Goal: Transaction & Acquisition: Purchase product/service

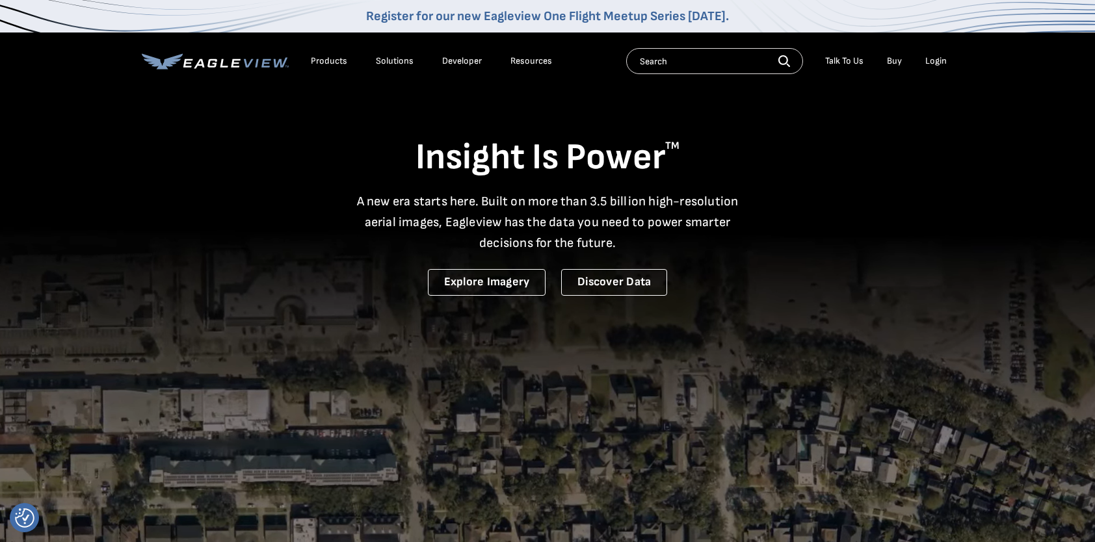
drag, startPoint x: 0, startPoint y: 0, endPoint x: 926, endPoint y: 62, distance: 928.3
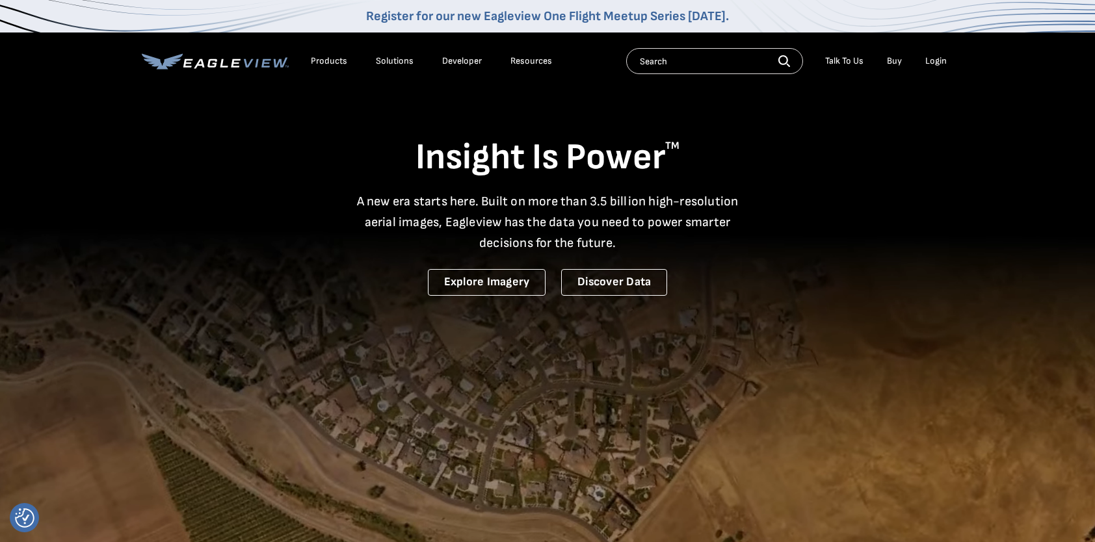
click at [926, 62] on div "Login" at bounding box center [935, 61] width 21 height 12
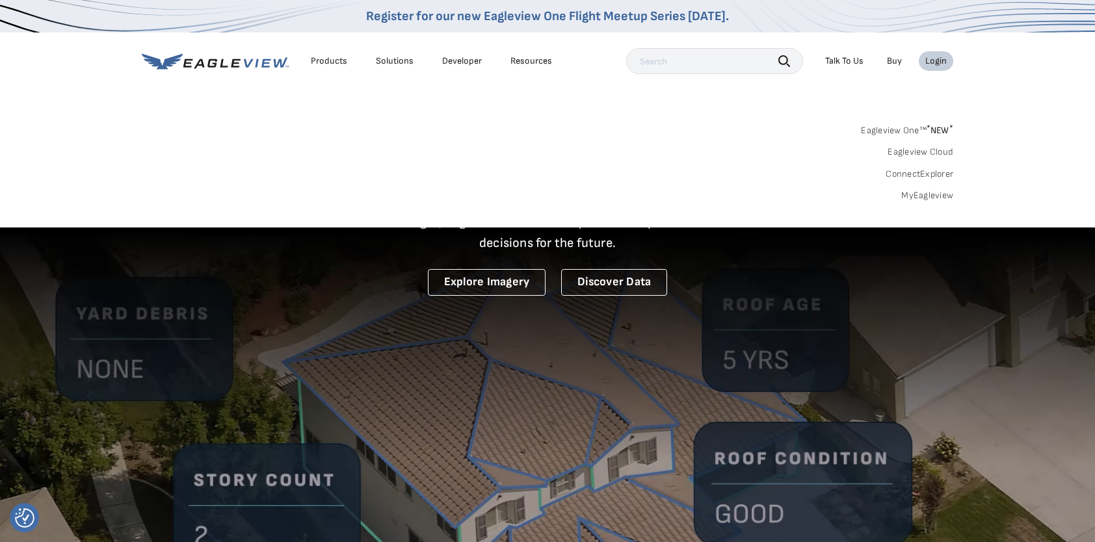
click at [929, 191] on link "MyEagleview" at bounding box center [927, 196] width 52 height 12
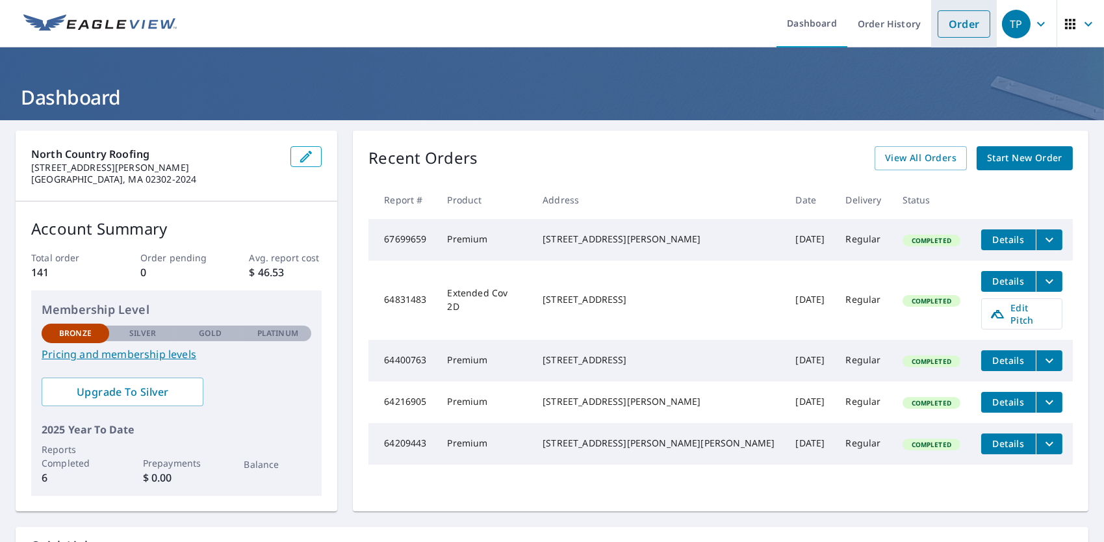
click at [948, 27] on link "Order" at bounding box center [964, 23] width 53 height 27
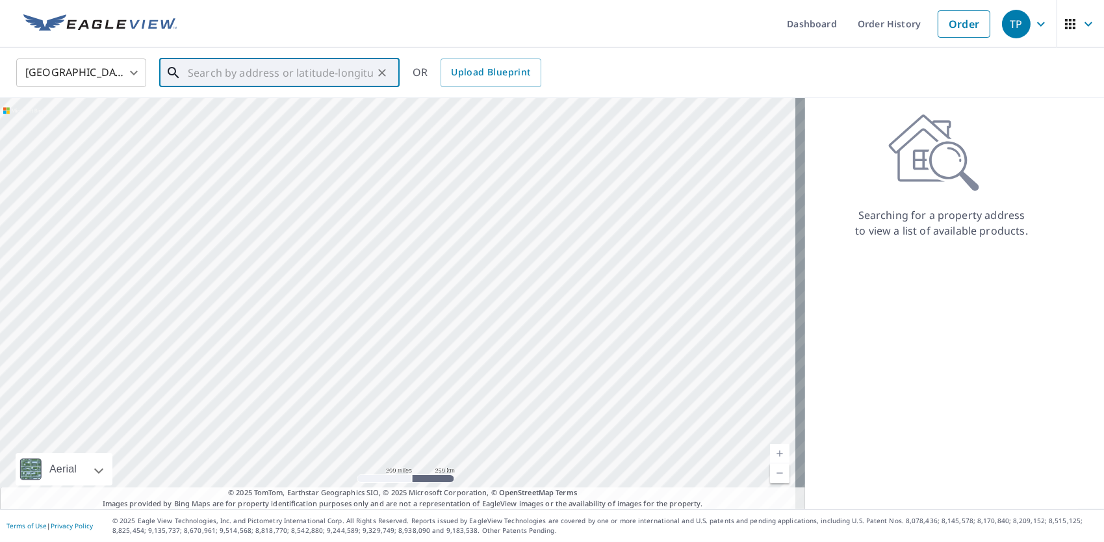
click at [200, 68] on input "text" at bounding box center [280, 73] width 185 height 36
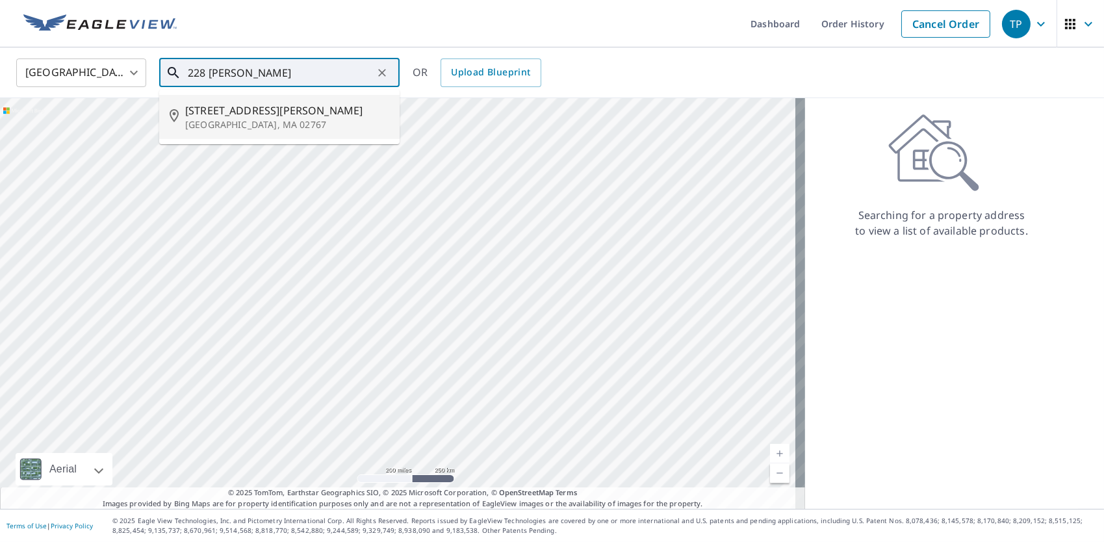
click at [265, 131] on li "[STREET_ADDRESS][PERSON_NAME]" at bounding box center [279, 117] width 240 height 44
type input "[STREET_ADDRESS][PERSON_NAME]"
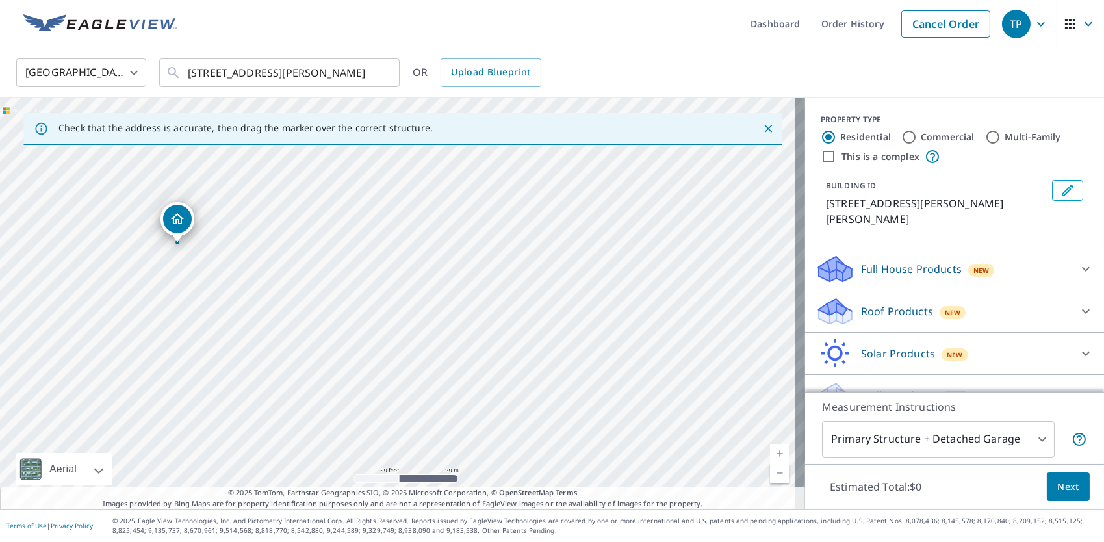
click at [887, 304] on p "Roof Products" at bounding box center [897, 312] width 72 height 16
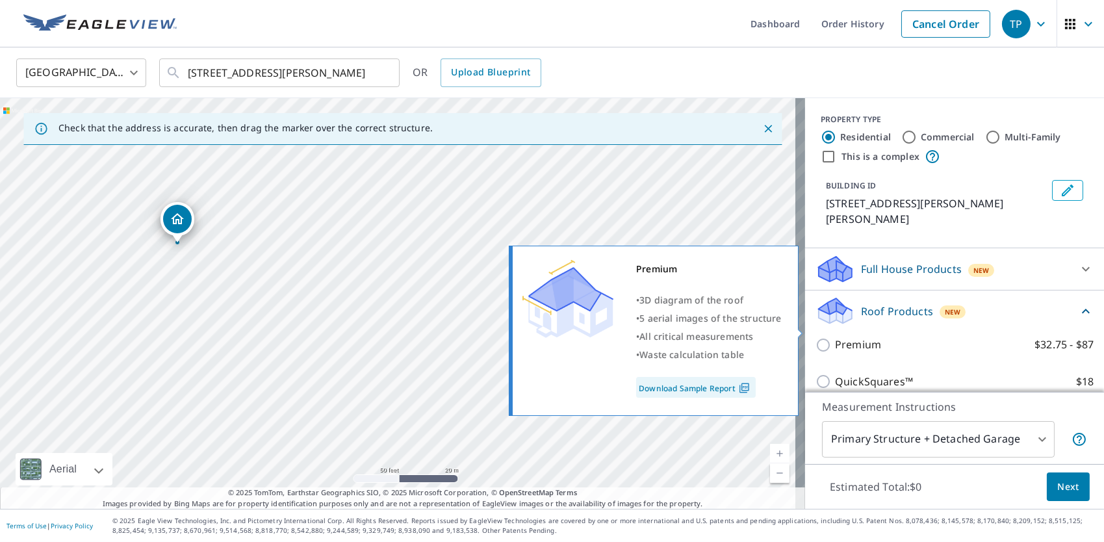
click at [857, 337] on p "Premium" at bounding box center [858, 345] width 46 height 16
click at [835, 337] on input "Premium $32.75 - $87" at bounding box center [825, 345] width 19 height 16
checkbox input "true"
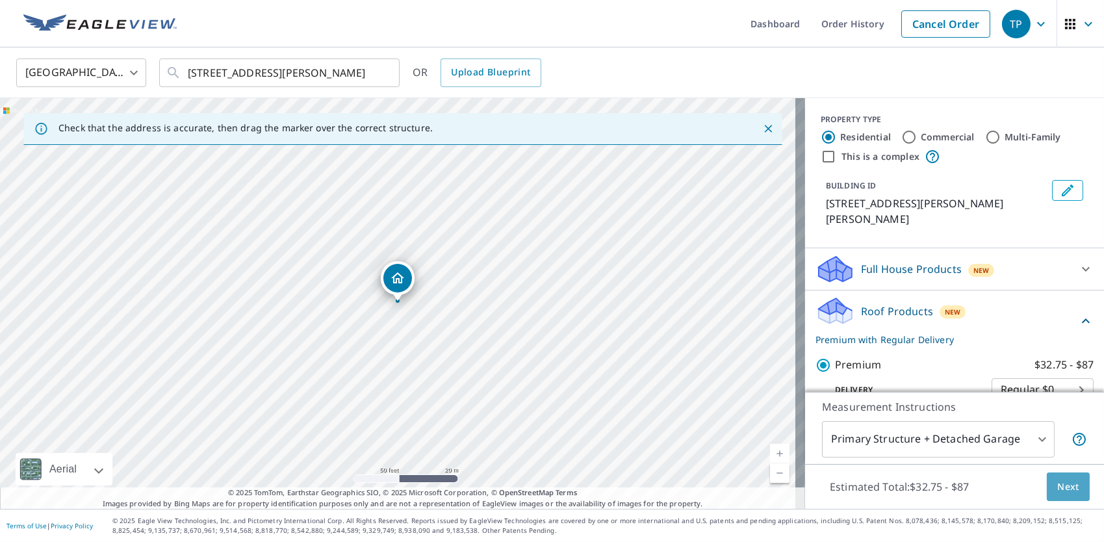
click at [1047, 487] on button "Next" at bounding box center [1068, 487] width 43 height 29
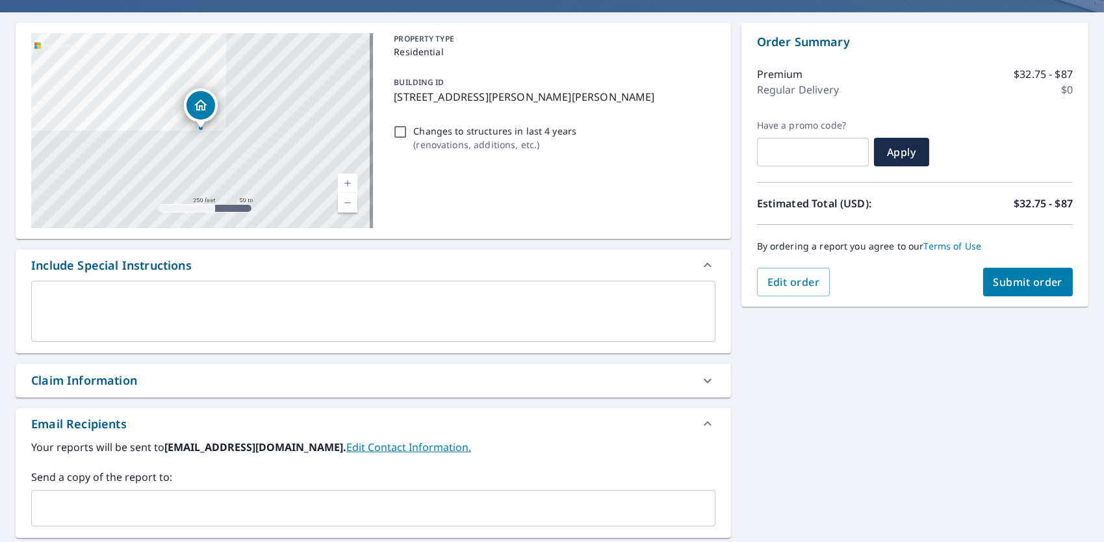
scroll to position [130, 0]
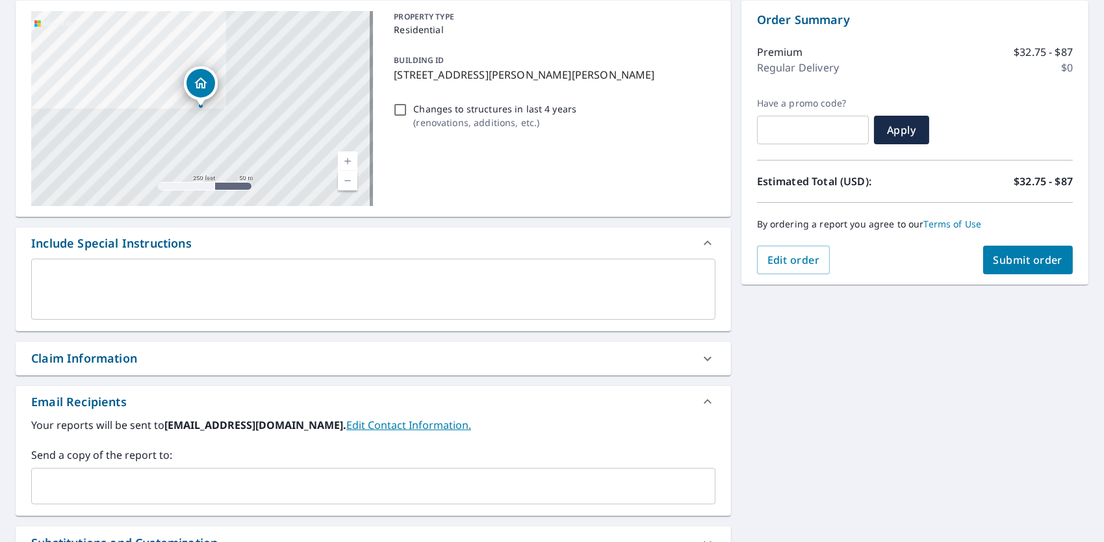
click at [253, 472] on div "​" at bounding box center [373, 486] width 684 height 36
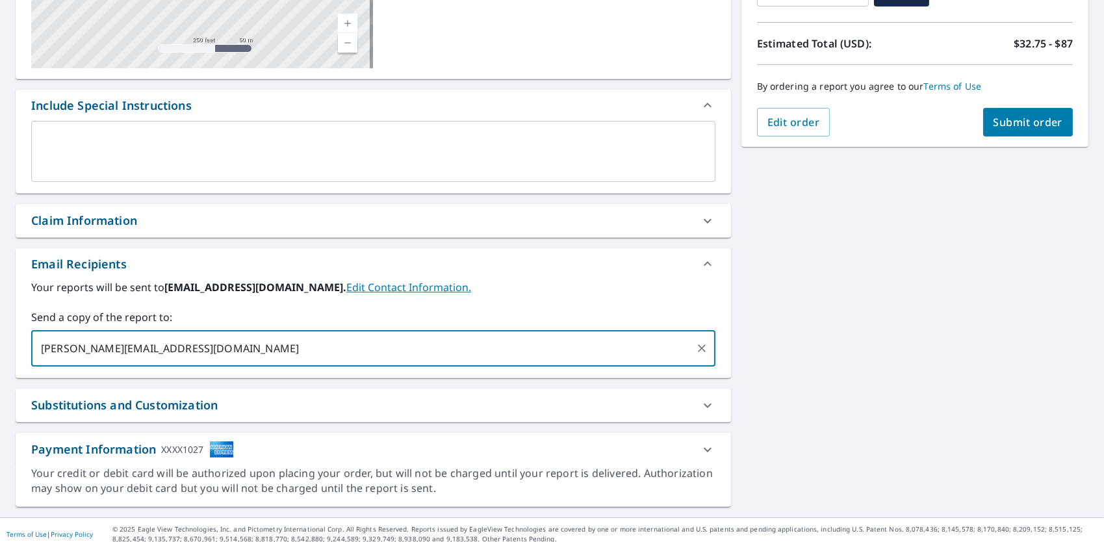
scroll to position [275, 0]
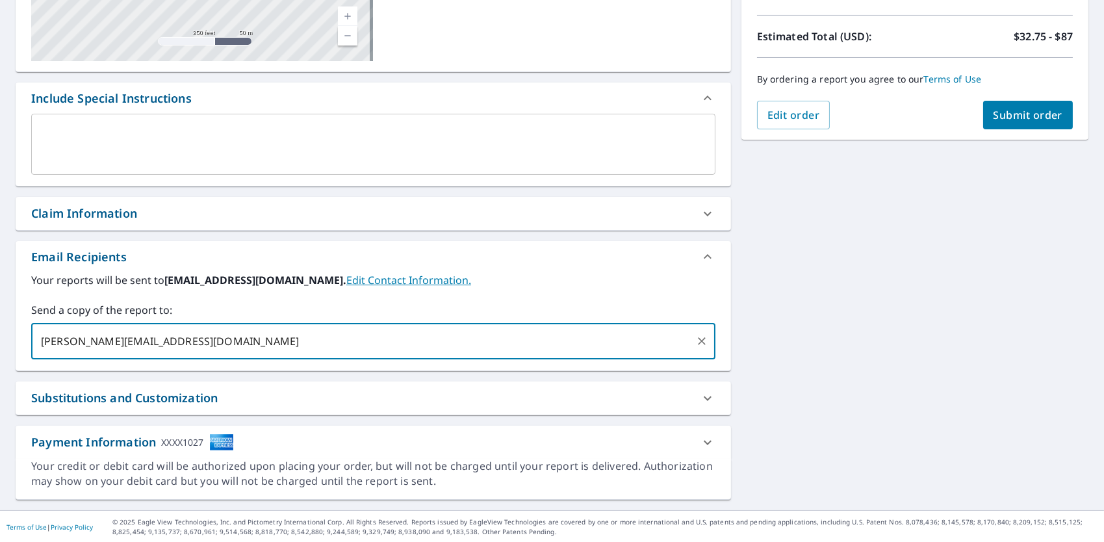
type input "trevorpoff@yAHOO.COM"
click at [1033, 119] on span "Submit order" at bounding box center [1029, 115] width 70 height 14
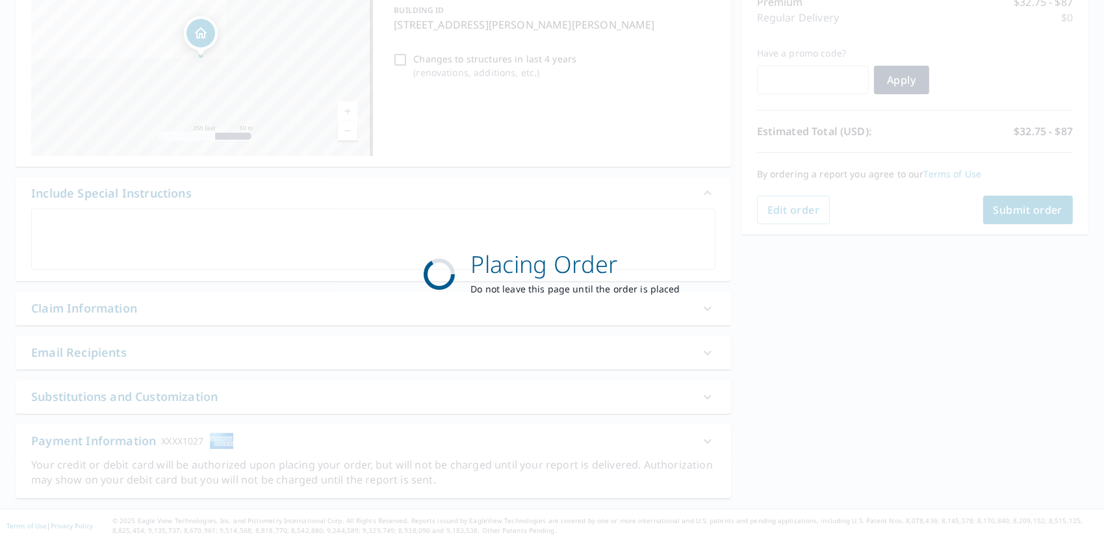
scroll to position [179, 0]
